Goal: Find contact information: Find contact information

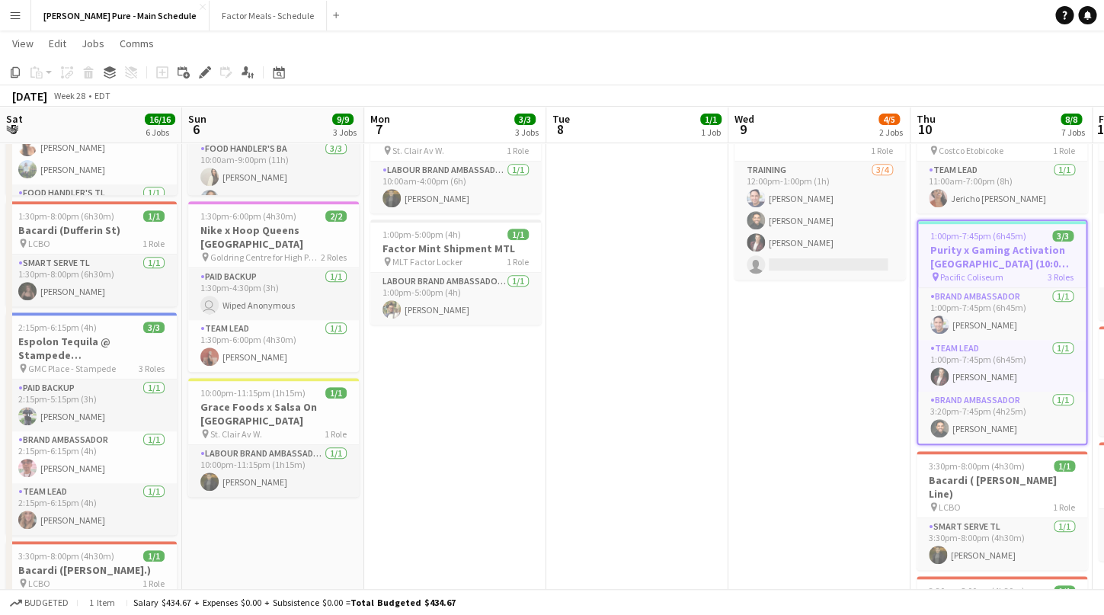
scroll to position [0, 524]
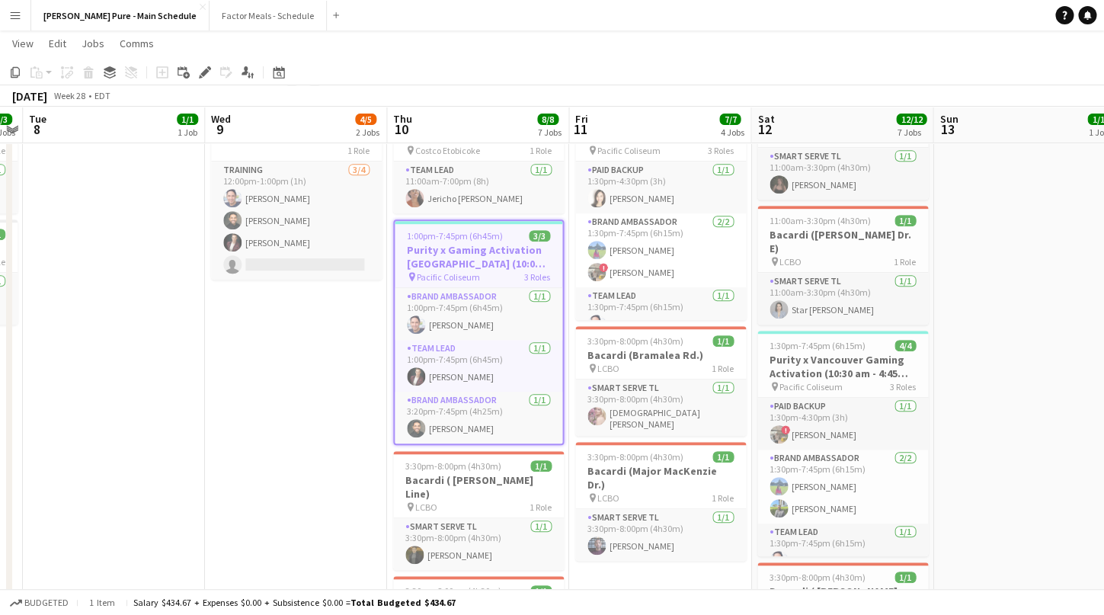
click at [14, 21] on button "Menu" at bounding box center [15, 15] width 30 height 30
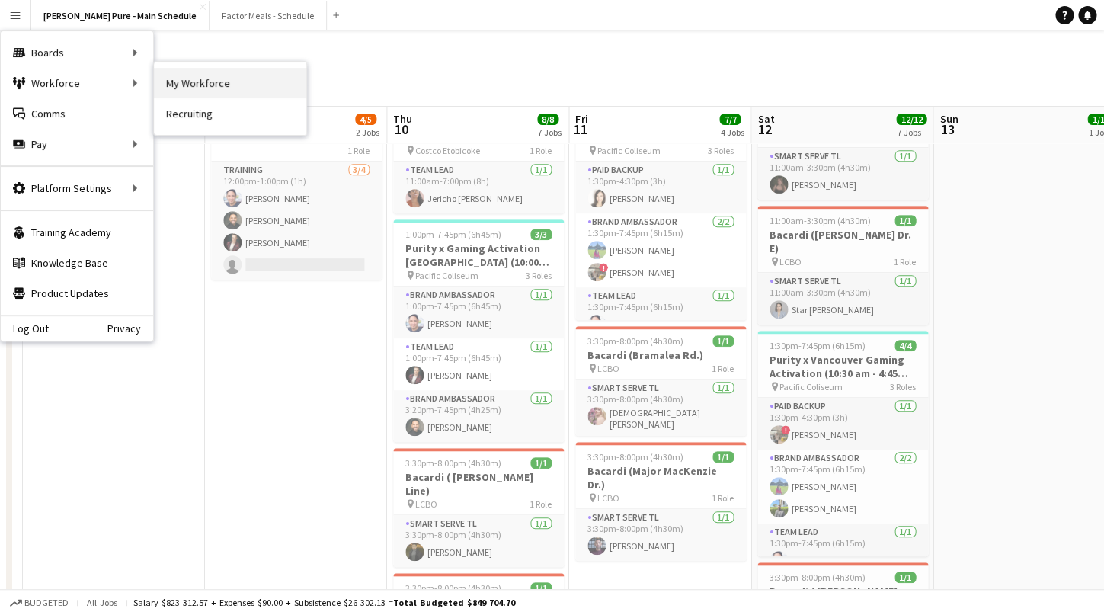
click at [203, 90] on link "My Workforce" at bounding box center [230, 83] width 152 height 30
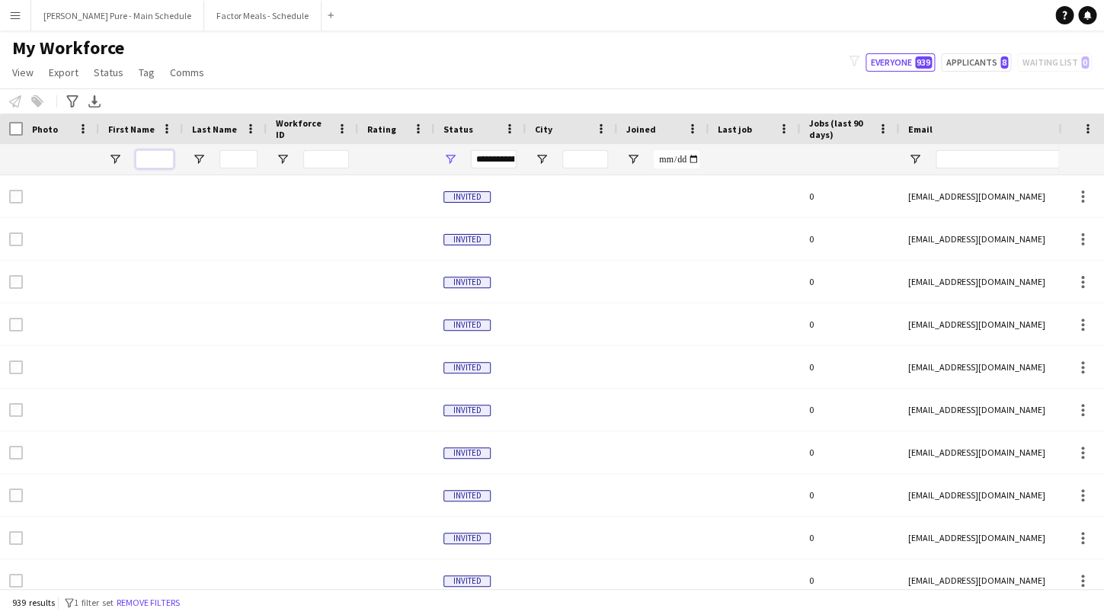
click at [157, 162] on input "First Name Filter Input" at bounding box center [155, 159] width 38 height 18
type input "*******"
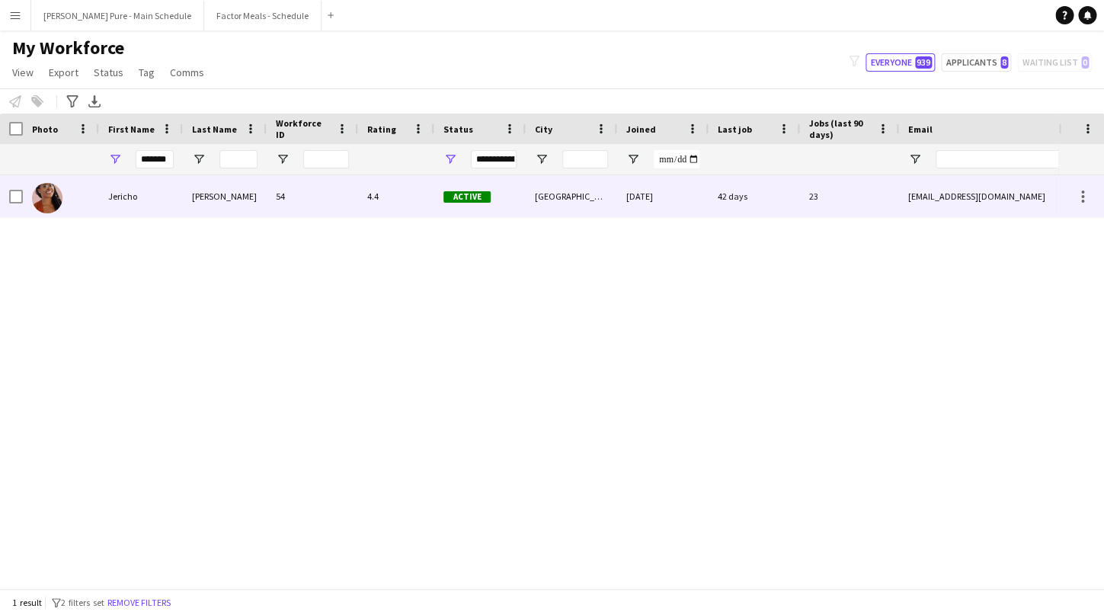
click at [131, 196] on div "Jericho" at bounding box center [141, 196] width 84 height 42
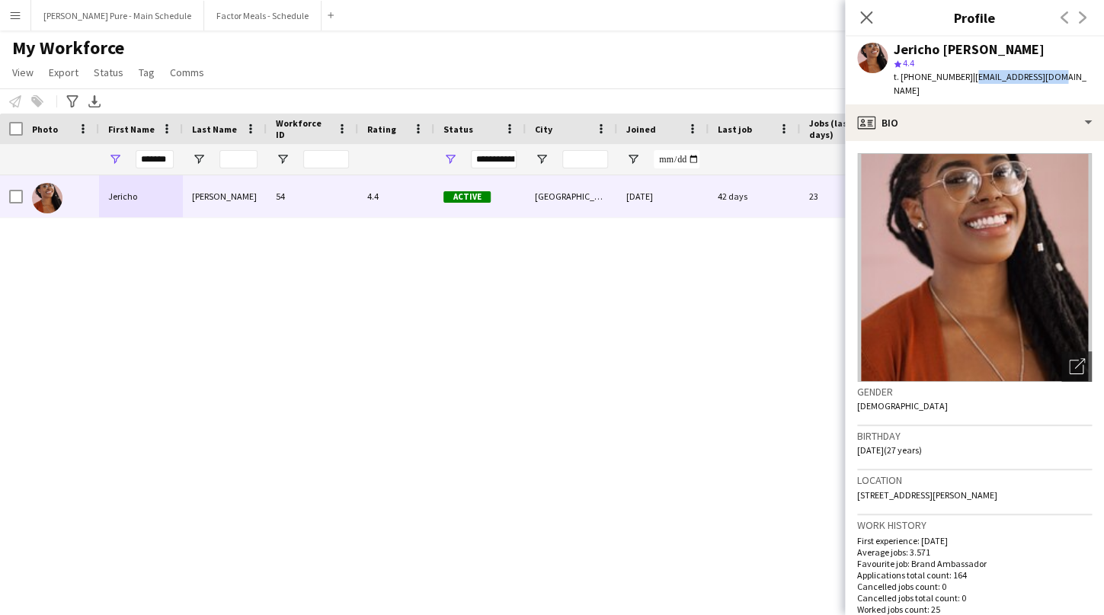
drag, startPoint x: 1047, startPoint y: 79, endPoint x: 963, endPoint y: 81, distance: 83.9
click at [963, 81] on div "Jericho [PERSON_NAME] star 4.4 t. [PHONE_NUMBER] | [EMAIL_ADDRESS][DOMAIN_NAME]" at bounding box center [974, 71] width 259 height 68
copy span "[EMAIL_ADDRESS][DOMAIN_NAME]"
click at [864, 18] on icon "Close pop-in" at bounding box center [866, 17] width 14 height 14
